Goal: Task Accomplishment & Management: Use online tool/utility

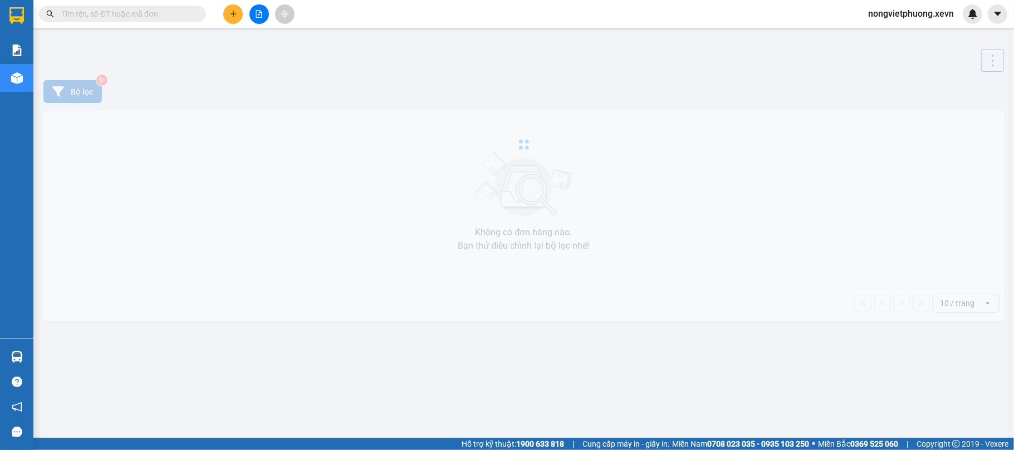
click at [139, 19] on input "text" at bounding box center [126, 14] width 131 height 12
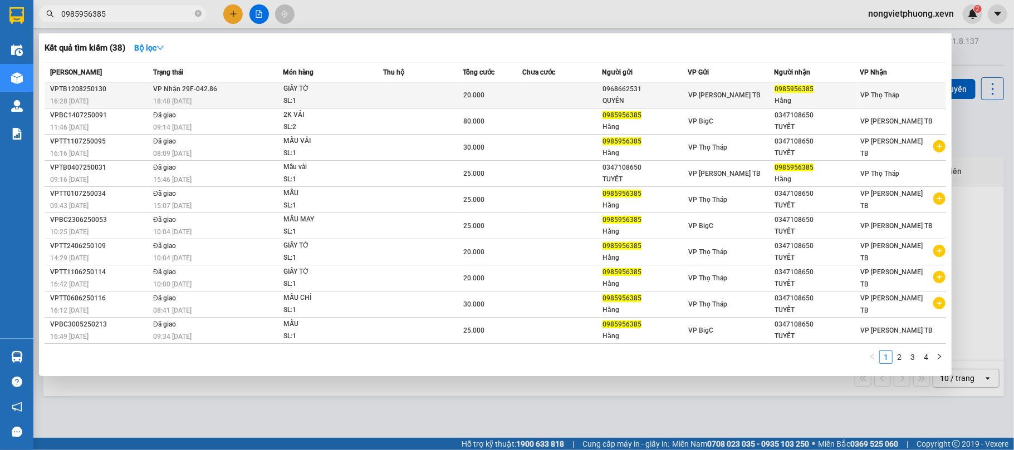
type input "0985956385"
click at [700, 87] on td "VP [PERSON_NAME] TB" at bounding box center [730, 95] width 86 height 26
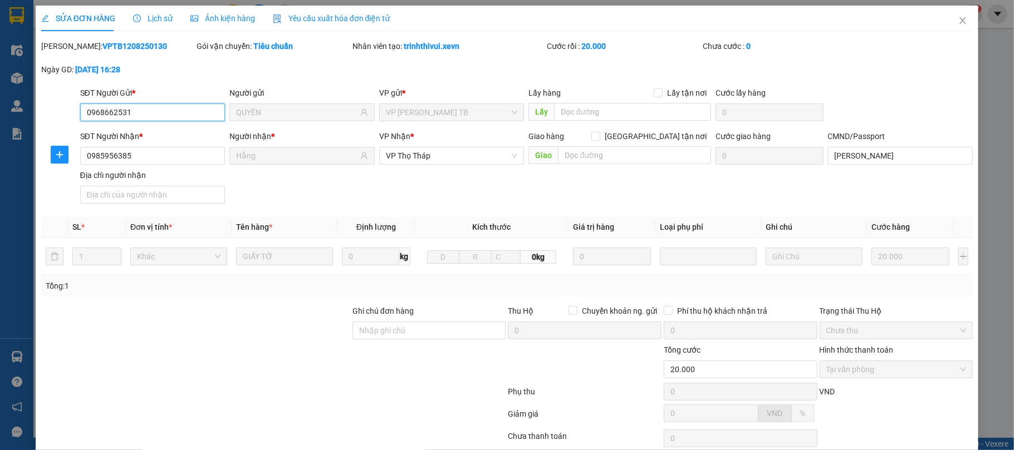
type input "0968662531"
type input "QUYÊN"
type input "0985956385"
type input "Hằng"
type input "[PERSON_NAME]"
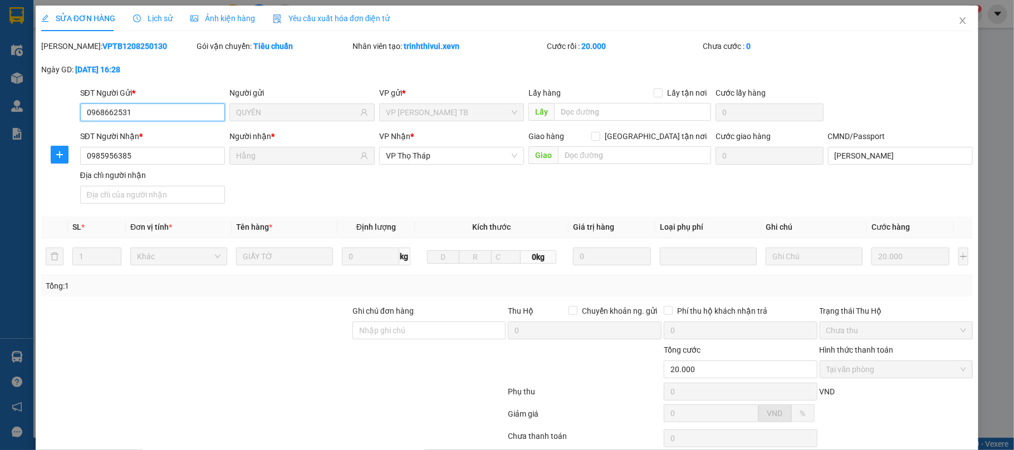
type input "20.000"
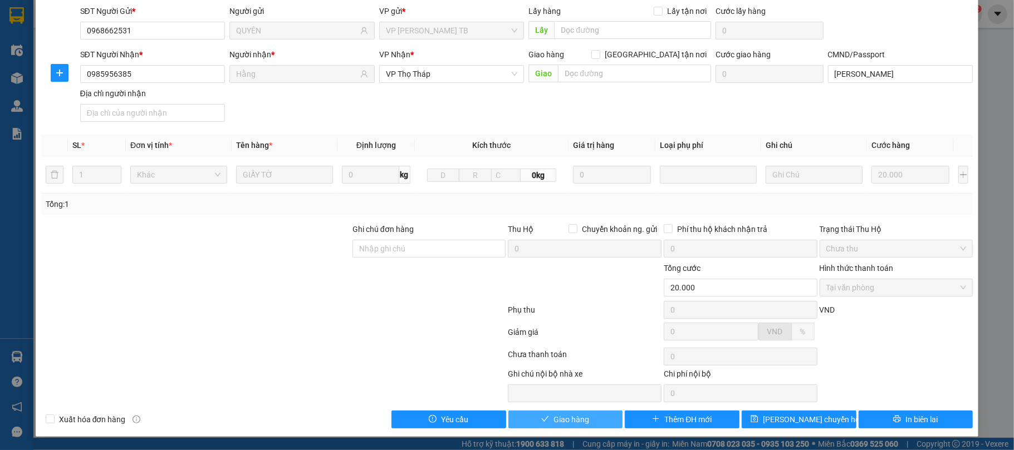
click at [553, 421] on span "Giao hàng" at bounding box center [571, 420] width 36 height 12
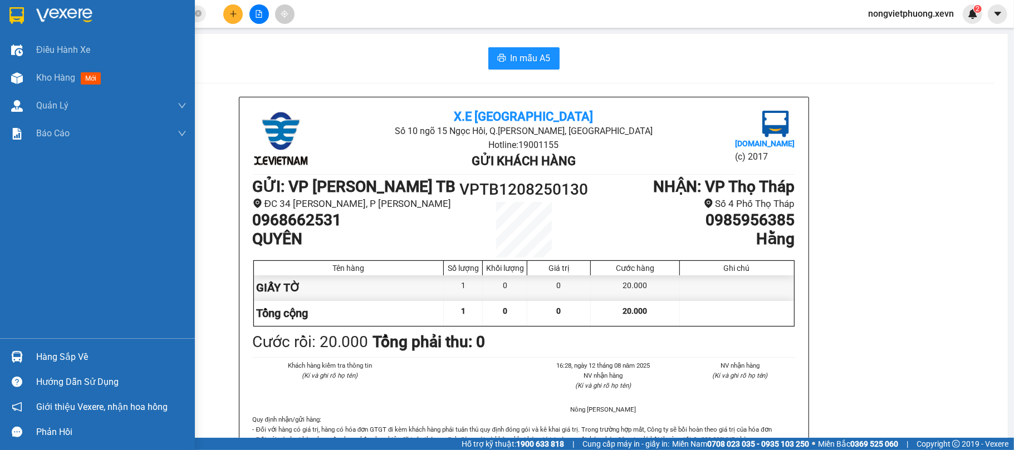
click at [98, 348] on div "Hàng sắp về" at bounding box center [97, 357] width 195 height 25
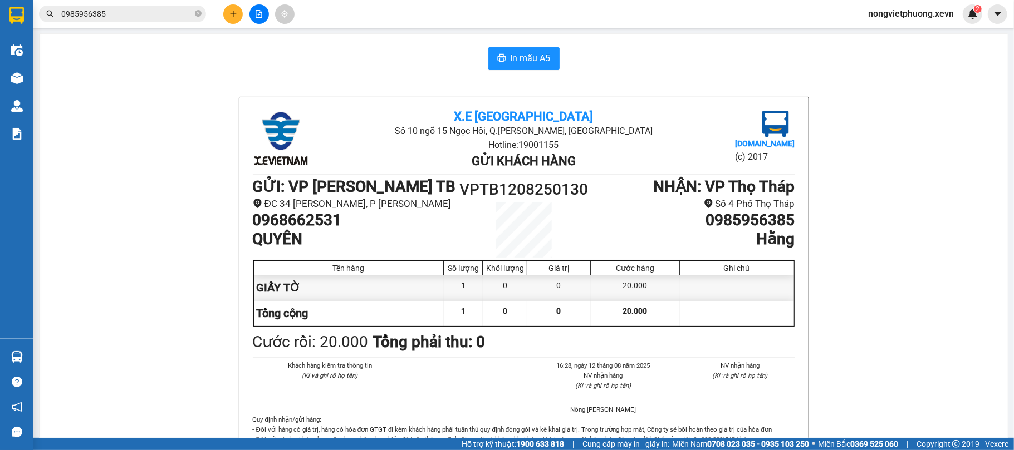
click at [750, 60] on section "Kết quả tìm kiếm ( 38 ) Bộ lọc Mã ĐH Trạng thái Món hàng Thu hộ Tổng cước Chưa …" at bounding box center [507, 225] width 1014 height 450
